Goal: Manage account settings

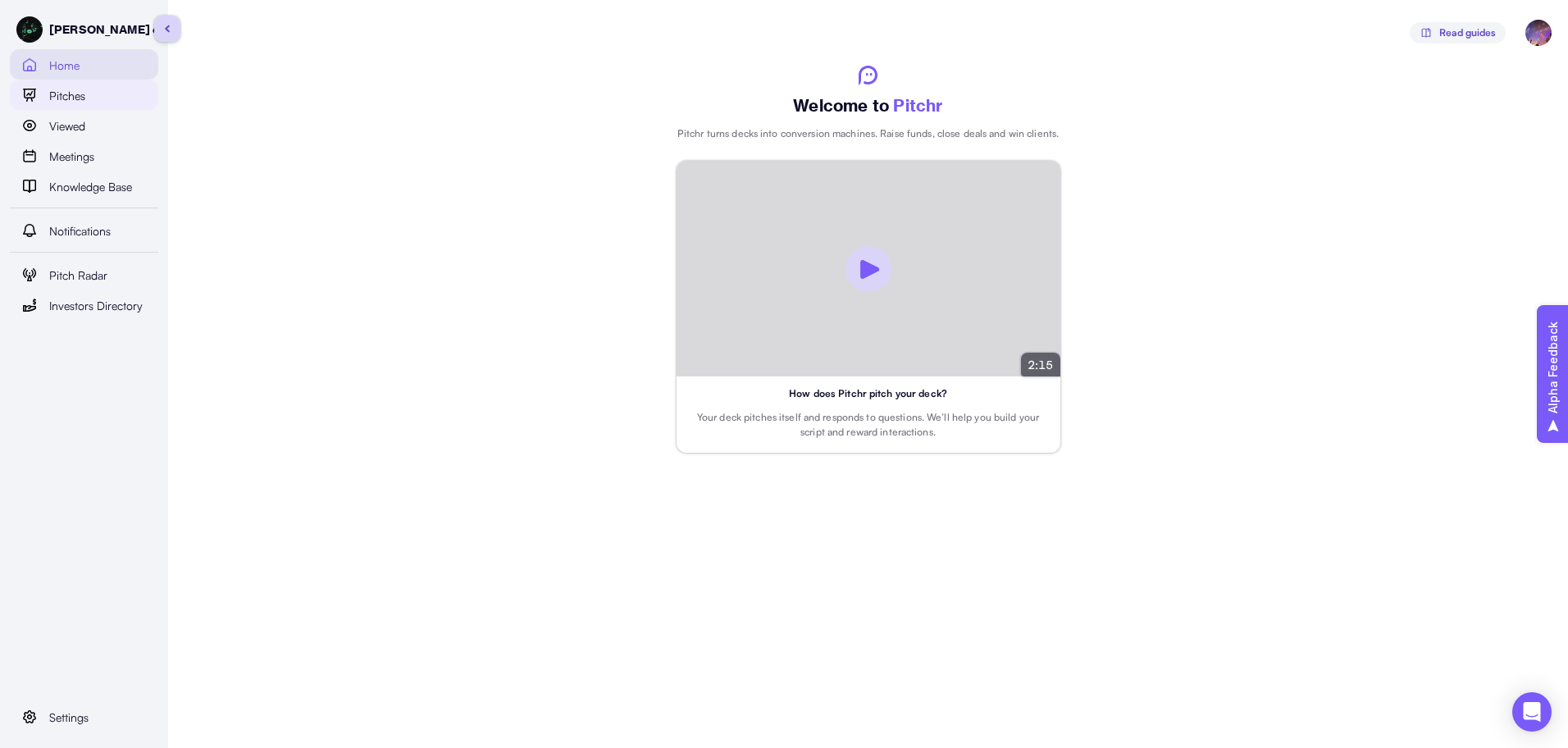
click at [109, 103] on div "Pitches" at bounding box center [98, 95] width 99 height 20
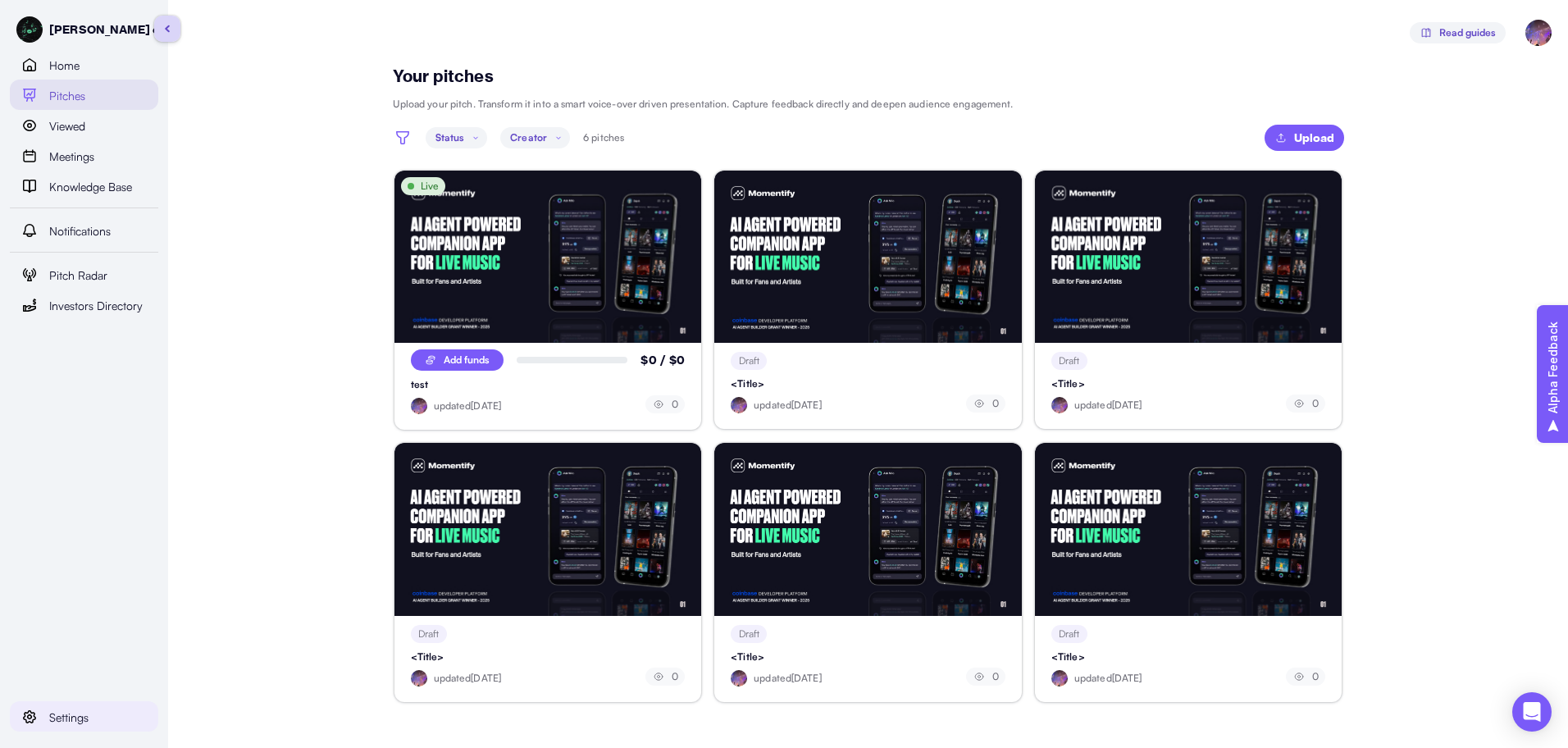
click at [114, 714] on div "Settings" at bounding box center [93, 717] width 90 height 20
click at [129, 685] on div "Personal" at bounding box center [115, 687] width 65 height 20
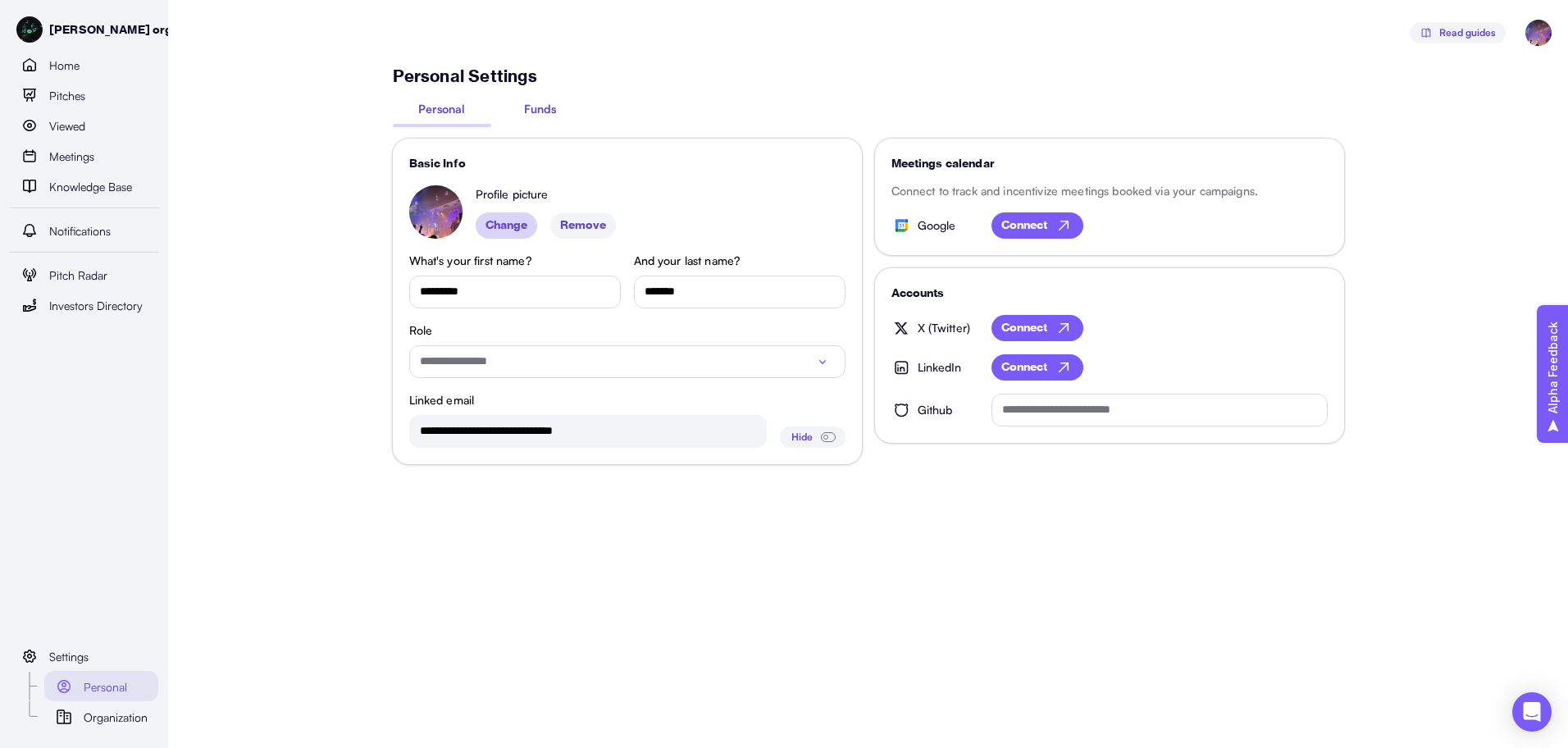
click at [537, 114] on span "Funds" at bounding box center [540, 108] width 32 height 17
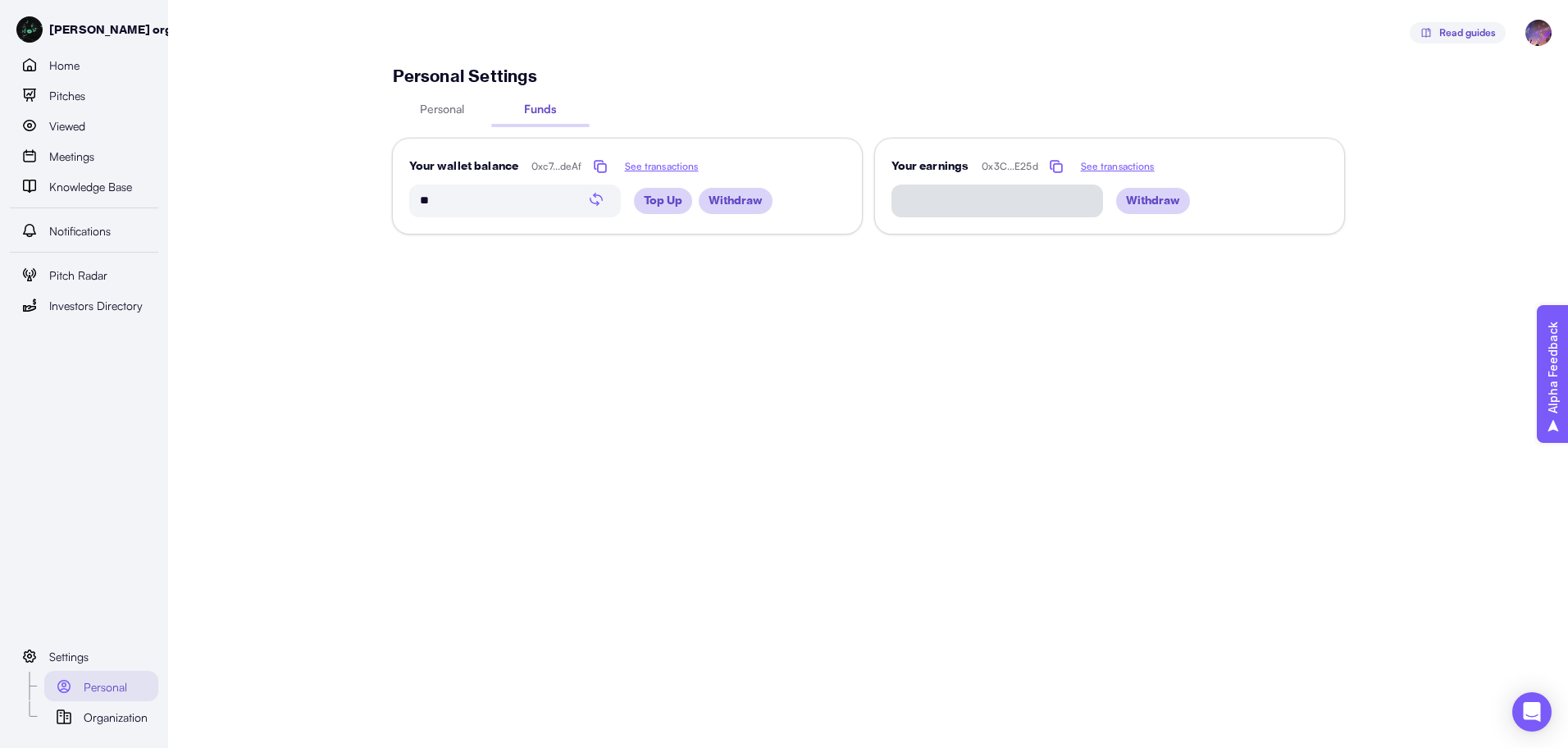
type input "*****"
click at [466, 114] on button "Personal" at bounding box center [442, 112] width 98 height 24
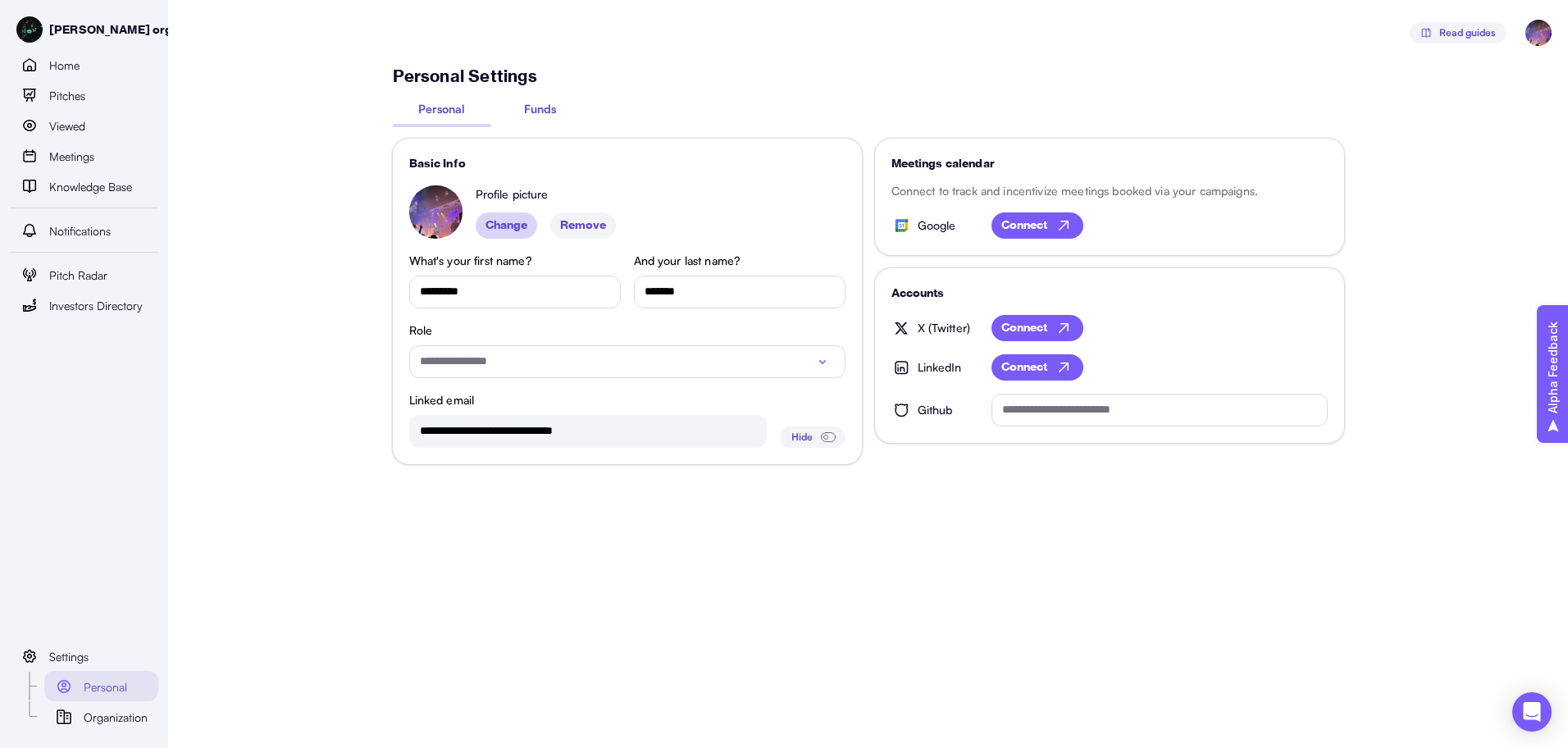
click at [518, 109] on button "Funds" at bounding box center [540, 112] width 98 height 24
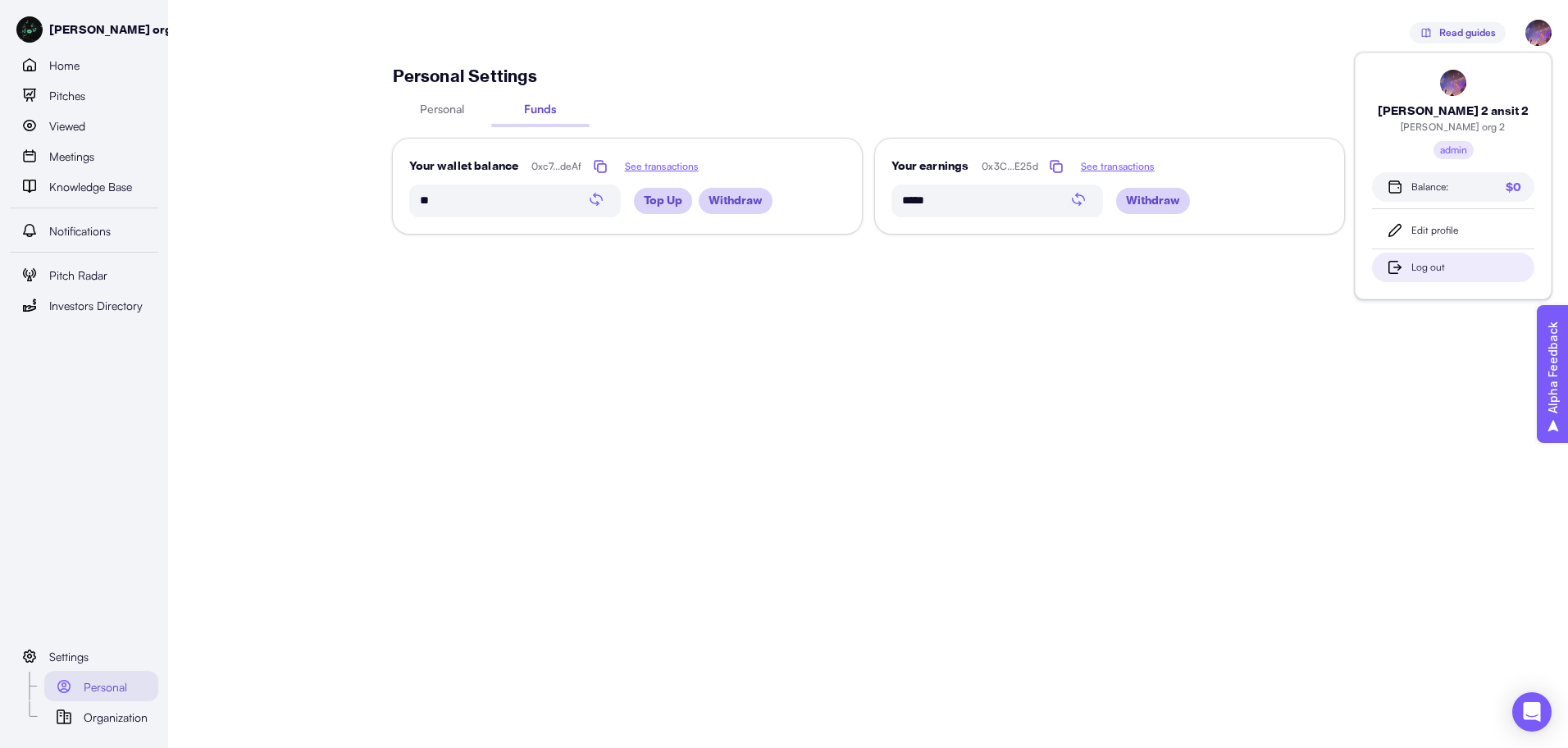
click at [1428, 264] on div "Log out" at bounding box center [1467, 268] width 110 height 16
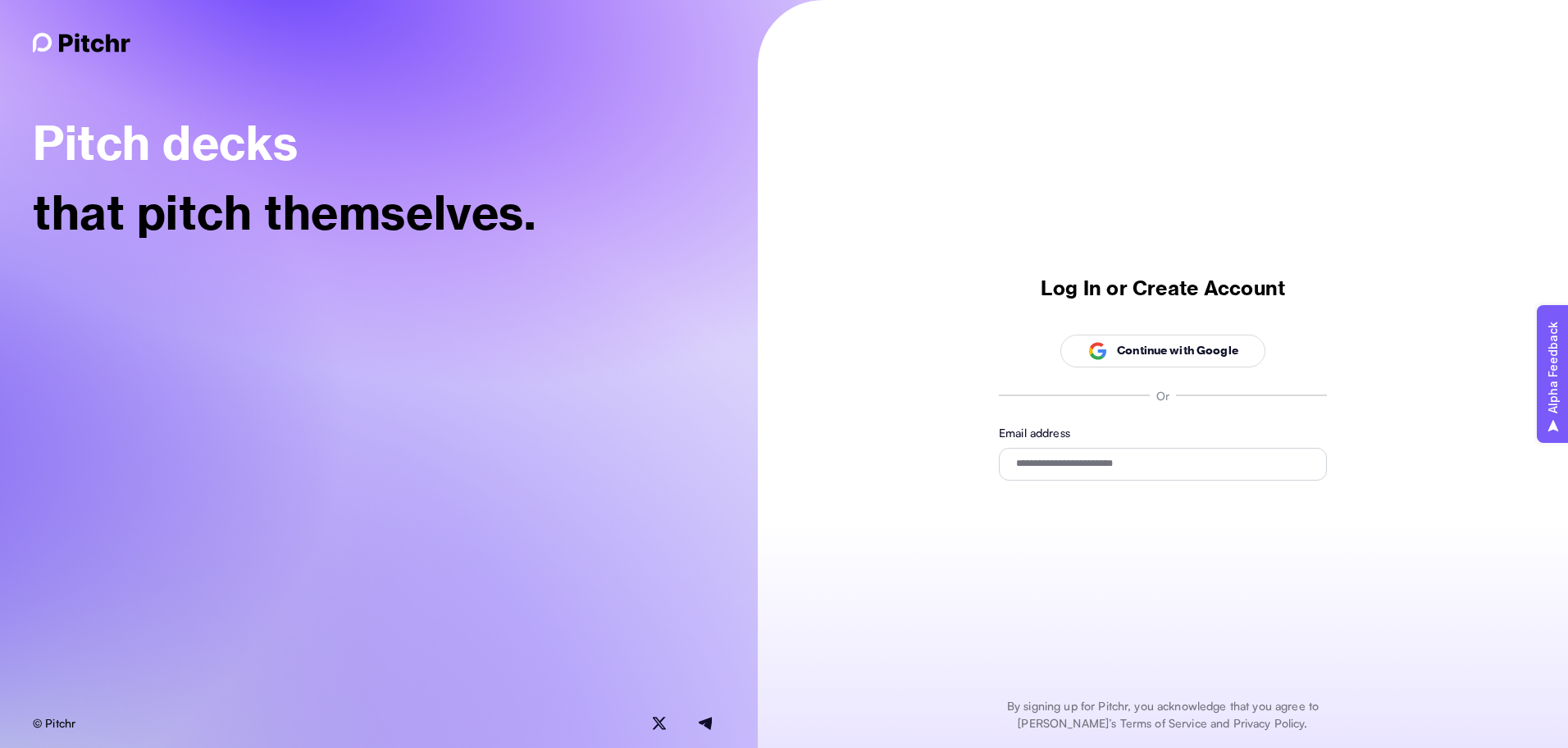
click at [1119, 344] on p "Continue with Google" at bounding box center [1178, 350] width 122 height 17
